Goal: Information Seeking & Learning: Learn about a topic

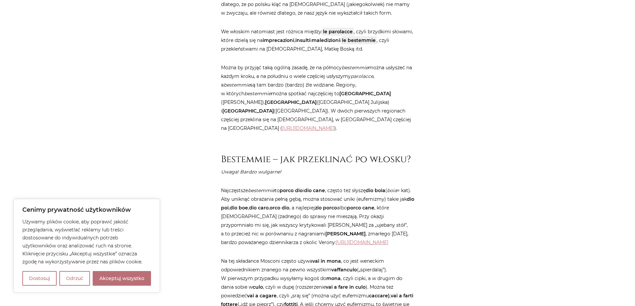
scroll to position [500, 0]
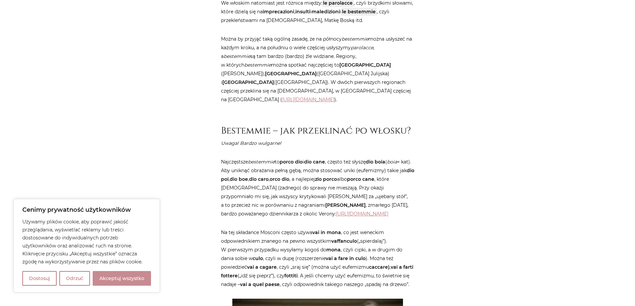
click at [121, 279] on button "Akceptuj wszystko" at bounding box center [122, 278] width 58 height 15
checkbox input "true"
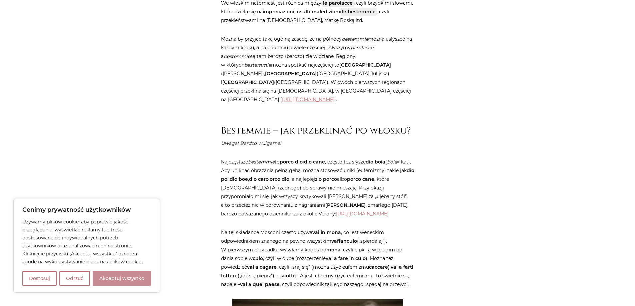
checkbox input "true"
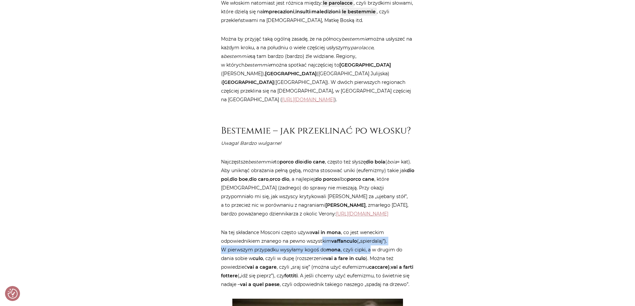
drag, startPoint x: 369, startPoint y: 246, endPoint x: 323, endPoint y: 243, distance: 46.1
click at [323, 243] on p "Na tej składance Mosconi często używa vai in mona , co jest weneckim odpowiedni…" at bounding box center [317, 258] width 193 height 61
click at [327, 240] on p "Na tej składance Mosconi często używa vai in mona , co jest weneckim odpowiedni…" at bounding box center [317, 258] width 193 height 61
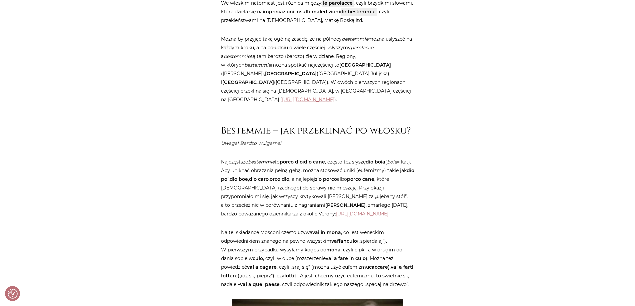
click at [256, 234] on p "Na tej składance Mosconi często używa vai in mona , co jest weneckim odpowiedni…" at bounding box center [317, 258] width 193 height 61
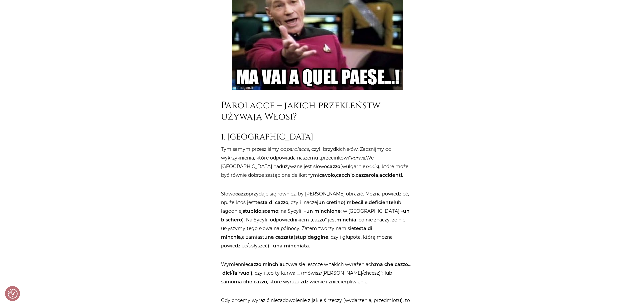
scroll to position [833, 0]
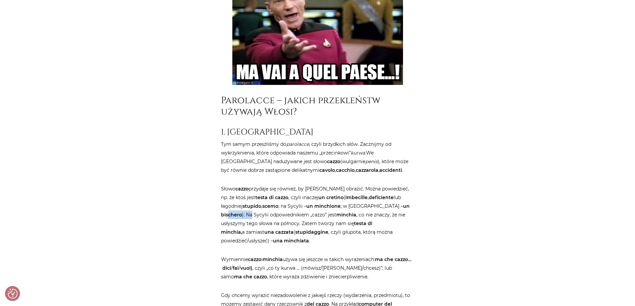
drag, startPoint x: 406, startPoint y: 215, endPoint x: 421, endPoint y: 216, distance: 15.3
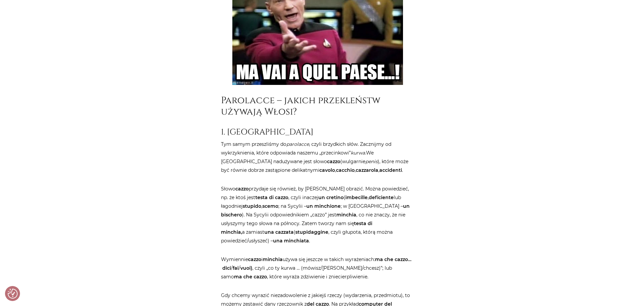
drag, startPoint x: 257, startPoint y: 229, endPoint x: 324, endPoint y: 231, distance: 66.7
click at [315, 231] on p "Słowo cazzo przydaje się również, by [PERSON_NAME] obrazić. Można powiedzieć, n…" at bounding box center [317, 215] width 193 height 61
click at [299, 235] on p "Słowo cazzo przydaje się również, by [PERSON_NAME] obrazić. Można powiedzieć, n…" at bounding box center [317, 215] width 193 height 61
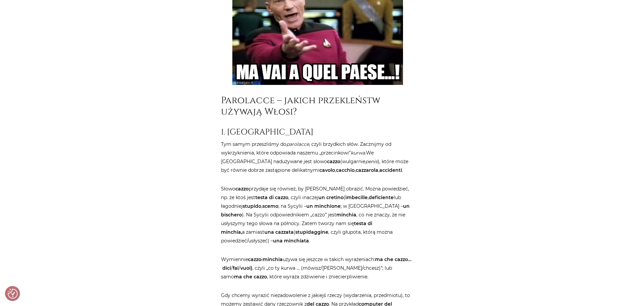
click at [315, 245] on p "Słowo cazzo przydaje się również, by [PERSON_NAME] obrazić. Można powiedzieć, n…" at bounding box center [317, 215] width 193 height 61
drag, startPoint x: 299, startPoint y: 245, endPoint x: 288, endPoint y: 243, distance: 10.9
click at [298, 245] on p "Słowo cazzo przydaje się również, by [PERSON_NAME] obrazić. Można powiedzieć, n…" at bounding box center [317, 215] width 193 height 61
click at [285, 243] on p "Słowo cazzo przydaje się również, by [PERSON_NAME] obrazić. Można powiedzieć, n…" at bounding box center [317, 215] width 193 height 61
click at [284, 242] on p "Słowo cazzo przydaje się również, by [PERSON_NAME] obrazić. Można powiedzieć, n…" at bounding box center [317, 215] width 193 height 61
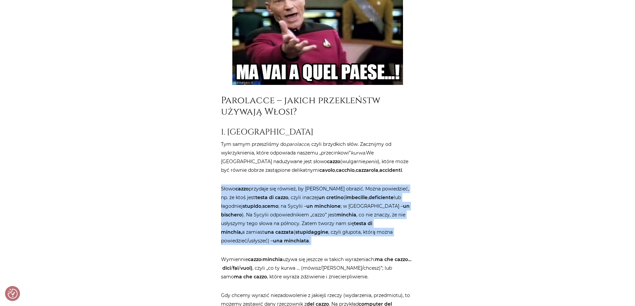
click at [284, 242] on p "Słowo cazzo przydaje się również, by [PERSON_NAME] obrazić. Można powiedzieć, n…" at bounding box center [317, 215] width 193 height 61
click at [374, 245] on p "Słowo cazzo przydaje się również, by [PERSON_NAME] obrazić. Można powiedzieć, n…" at bounding box center [317, 215] width 193 height 61
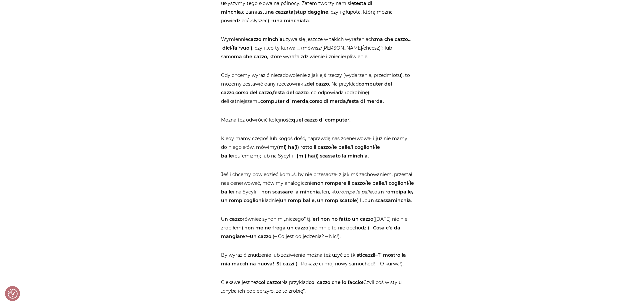
scroll to position [1067, 0]
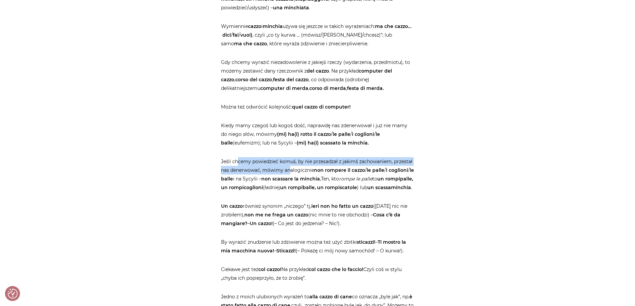
drag, startPoint x: 237, startPoint y: 170, endPoint x: 290, endPoint y: 179, distance: 53.7
click at [290, 179] on p "Jeśli chcemy powiedzieć komuś, by nie przesadzał z jakimś zachowaniem, przestał…" at bounding box center [317, 174] width 193 height 35
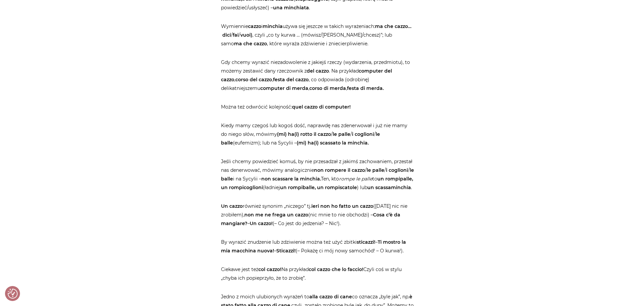
click at [407, 188] on p "Jeśli chcemy powiedzieć komuś, by nie przesadzał z jakimś zachowaniem, przestał…" at bounding box center [317, 174] width 193 height 35
drag, startPoint x: 416, startPoint y: 188, endPoint x: 348, endPoint y: 202, distance: 69.7
click at [348, 202] on div "Strona główna / Blog / Jak to powiedzieć? / Przekleństwa po włosku. Bez cenzury…" at bounding box center [318, 263] width 200 height 2499
click at [348, 192] on p "Jeśli chcemy powiedzieć komuś, by nie przesadzał z jakimś zachowaniem, przestał…" at bounding box center [317, 174] width 193 height 35
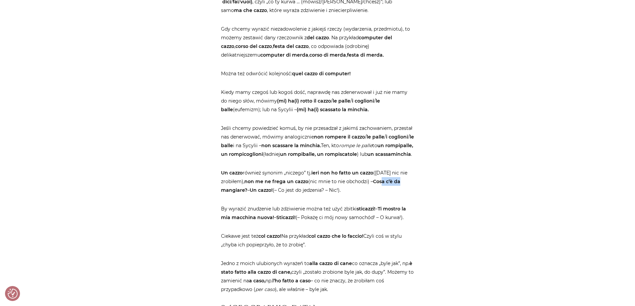
drag, startPoint x: 383, startPoint y: 199, endPoint x: 448, endPoint y: 200, distance: 64.3
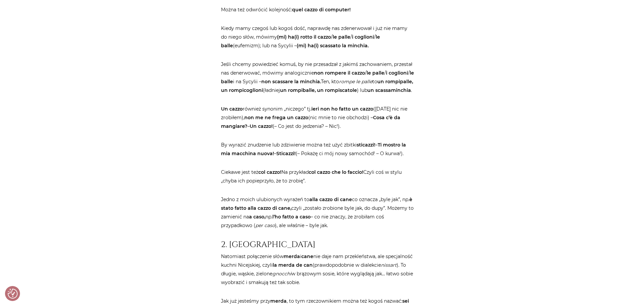
scroll to position [1167, 0]
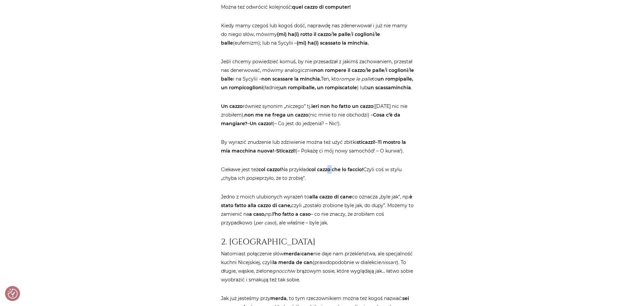
drag, startPoint x: 333, startPoint y: 189, endPoint x: 336, endPoint y: 191, distance: 3.7
click at [336, 183] on p "Ciekawe jest też col cazzo! Na przykład col cazzo che lo faccio! Czyli coś w st…" at bounding box center [317, 173] width 193 height 17
click at [334, 183] on p "Ciekawe jest też col cazzo! Na przykład col cazzo che lo faccio! Czyli coś w st…" at bounding box center [317, 173] width 193 height 17
drag, startPoint x: 237, startPoint y: 187, endPoint x: 286, endPoint y: 186, distance: 49.0
click at [286, 183] on p "Ciekawe jest też col cazzo! Na przykład col cazzo che lo faccio! Czyli coś w st…" at bounding box center [317, 173] width 193 height 17
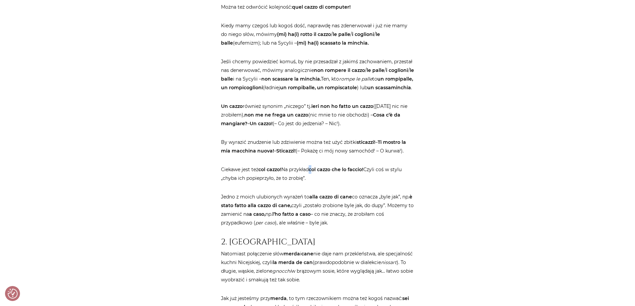
click at [314, 183] on p "Ciekawe jest też col cazzo! Na przykład col cazzo che lo faccio! Czyli coś w st…" at bounding box center [317, 173] width 193 height 17
click at [342, 173] on strong "col cazzo che lo faccio!" at bounding box center [336, 170] width 55 height 6
drag, startPoint x: 337, startPoint y: 189, endPoint x: 332, endPoint y: 193, distance: 6.1
click at [335, 183] on p "Ciekawe jest też col cazzo! Na przykład col cazzo che lo faccio! Czyli coś w st…" at bounding box center [317, 173] width 193 height 17
click at [319, 183] on p "Ciekawe jest też col cazzo! Na przykład col cazzo che lo faccio! Czyli coś w st…" at bounding box center [317, 173] width 193 height 17
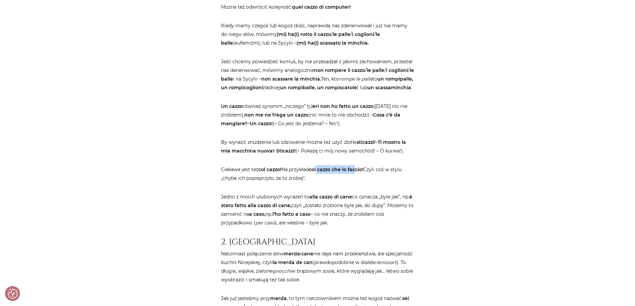
drag, startPoint x: 320, startPoint y: 189, endPoint x: 358, endPoint y: 189, distance: 38.3
click at [358, 173] on strong "col cazzo che lo faccio!" at bounding box center [336, 170] width 55 height 6
click at [352, 202] on article "Strona główna / Blog / Jak to powiedzieć? / Przekleństwa po włosku. Bez cenzury…" at bounding box center [317, 163] width 193 height 2499
drag, startPoint x: 311, startPoint y: 197, endPoint x: 148, endPoint y: 199, distance: 163.0
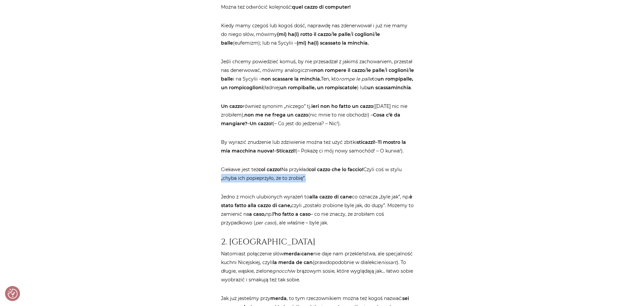
click at [326, 183] on p "Ciekawe jest też col cazzo! Na przykład col cazzo che lo faccio! Czyli coś w st…" at bounding box center [317, 173] width 193 height 17
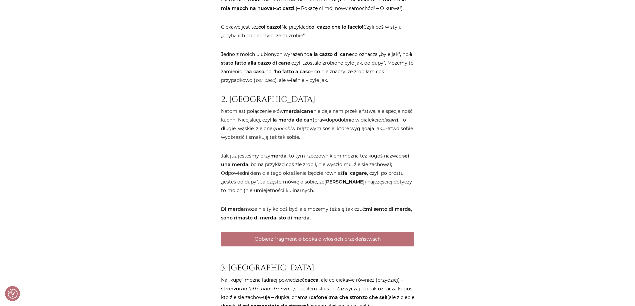
scroll to position [1367, 0]
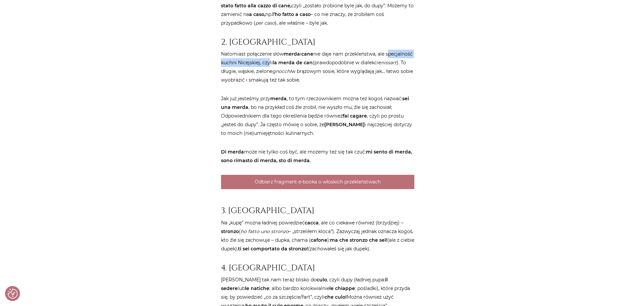
drag, startPoint x: 265, startPoint y: 80, endPoint x: 311, endPoint y: 81, distance: 45.7
click at [305, 84] on p "Natomiast połączenie słów merda i cane nie daje nam przekleństwa, ale specjalno…" at bounding box center [317, 67] width 193 height 35
drag, startPoint x: 246, startPoint y: 116, endPoint x: 349, endPoint y: 117, distance: 103.4
click at [338, 117] on p "Jak już jesteśmy przy merda , to tym rzeczownikiem można też kogoś nazwać: sei …" at bounding box center [317, 115] width 193 height 43
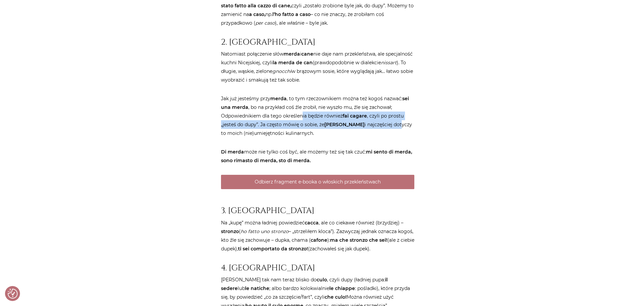
drag, startPoint x: 308, startPoint y: 135, endPoint x: 398, endPoint y: 146, distance: 91.0
click at [396, 138] on p "Jak już jesteśmy przy merda , to tym rzeczownikiem można też kogoś nazwać: sei …" at bounding box center [317, 115] width 193 height 43
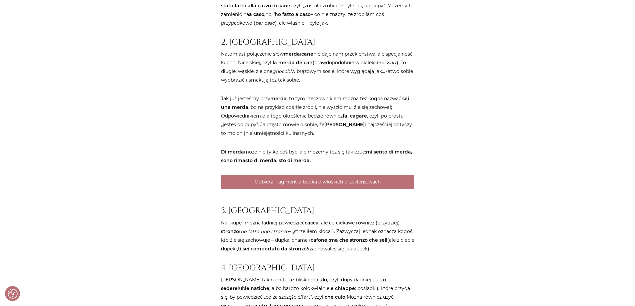
drag, startPoint x: 265, startPoint y: 143, endPoint x: 341, endPoint y: 148, distance: 75.9
click at [341, 138] on p "Jak już jesteśmy przy merda , to tym rzeczownikiem można też kogoś nazwać: sei …" at bounding box center [317, 115] width 193 height 43
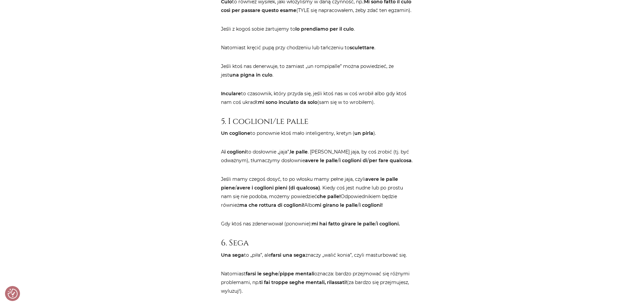
scroll to position [1700, 0]
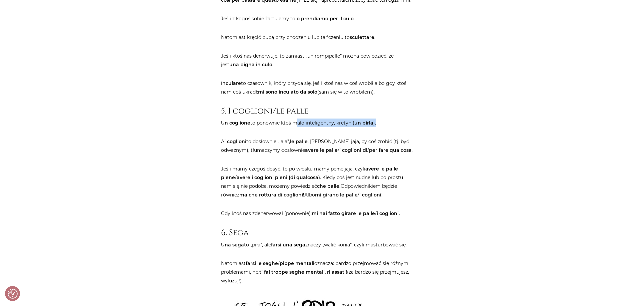
drag, startPoint x: 343, startPoint y: 144, endPoint x: 425, endPoint y: 148, distance: 81.8
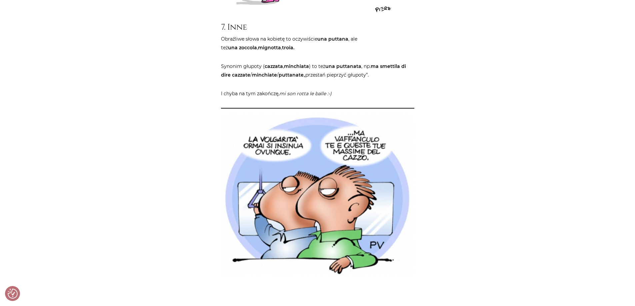
scroll to position [2133, 0]
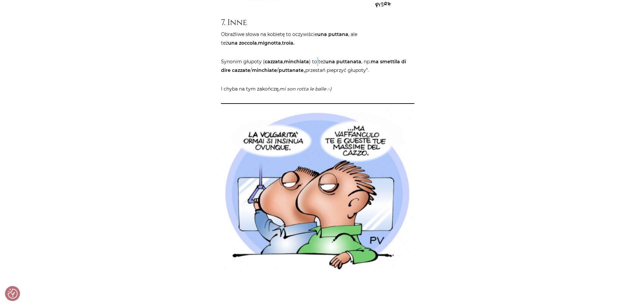
drag, startPoint x: 317, startPoint y: 69, endPoint x: 325, endPoint y: 72, distance: 8.1
drag, startPoint x: 296, startPoint y: 70, endPoint x: 303, endPoint y: 73, distance: 8.1
click at [288, 65] on strong "minchiata" at bounding box center [296, 62] width 25 height 6
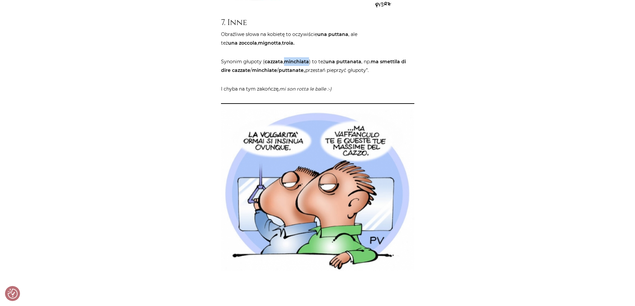
click at [288, 65] on strong "minchiata" at bounding box center [296, 62] width 25 height 6
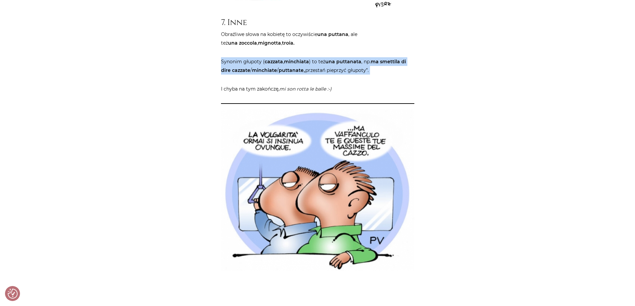
click at [288, 65] on strong "minchiata" at bounding box center [296, 62] width 25 height 6
drag, startPoint x: 427, startPoint y: 72, endPoint x: 425, endPoint y: 64, distance: 8.9
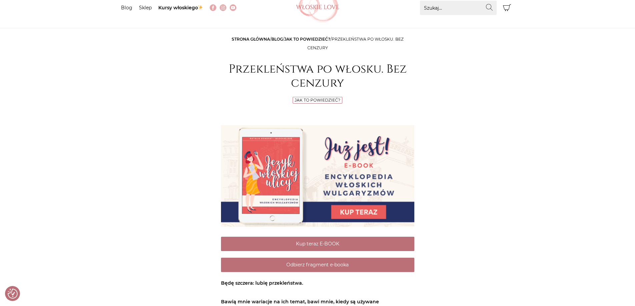
scroll to position [0, 0]
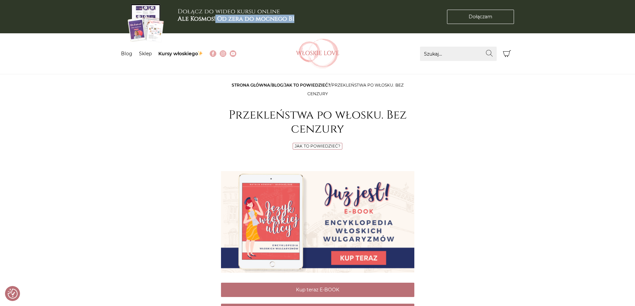
drag, startPoint x: 215, startPoint y: 19, endPoint x: 316, endPoint y: 19, distance: 101.0
click at [316, 19] on div "Dołącz do wideo kursu online Ale Kosmos! Od zera do mocnego B1" at bounding box center [251, 16] width 267 height 33
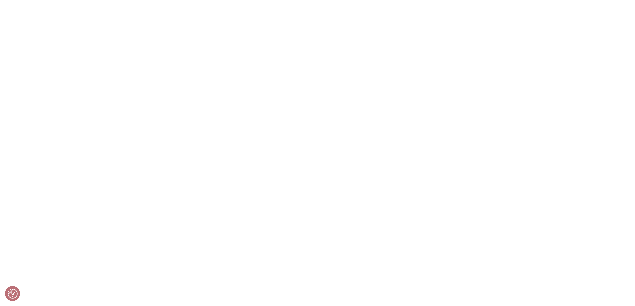
scroll to position [3851, 0]
